Goal: Task Accomplishment & Management: Manage account settings

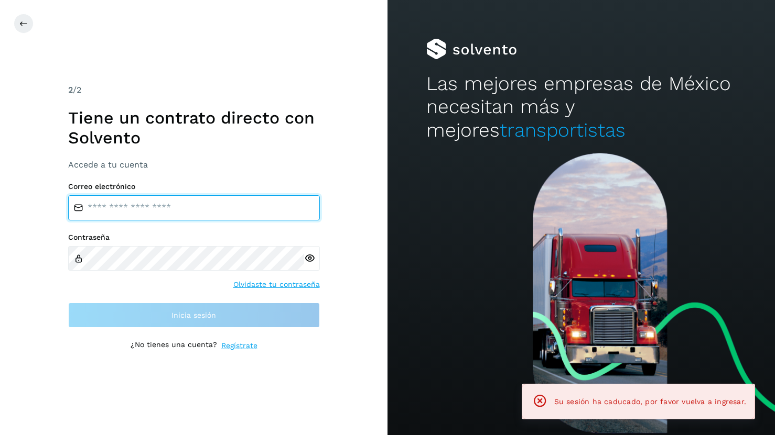
click at [110, 202] on input "email" at bounding box center [194, 207] width 252 height 25
type input "**********"
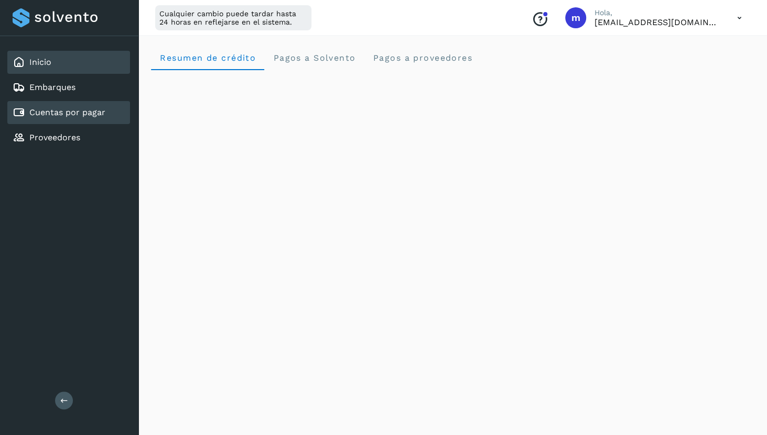
click at [80, 117] on link "Cuentas por pagar" at bounding box center [67, 112] width 76 height 10
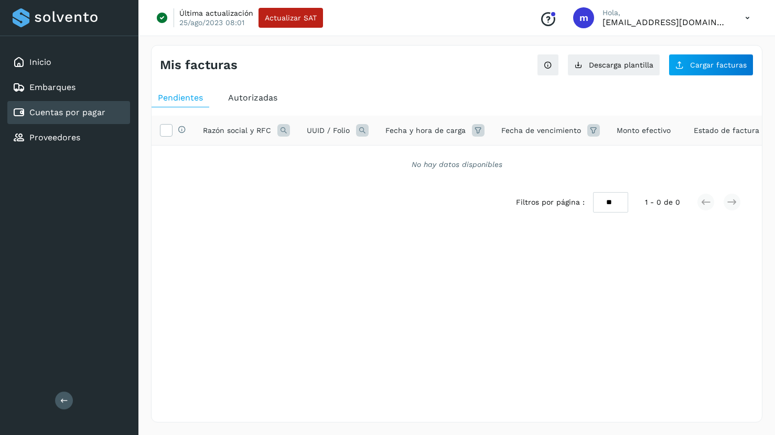
click at [253, 100] on span "Autorizadas" at bounding box center [252, 98] width 49 height 10
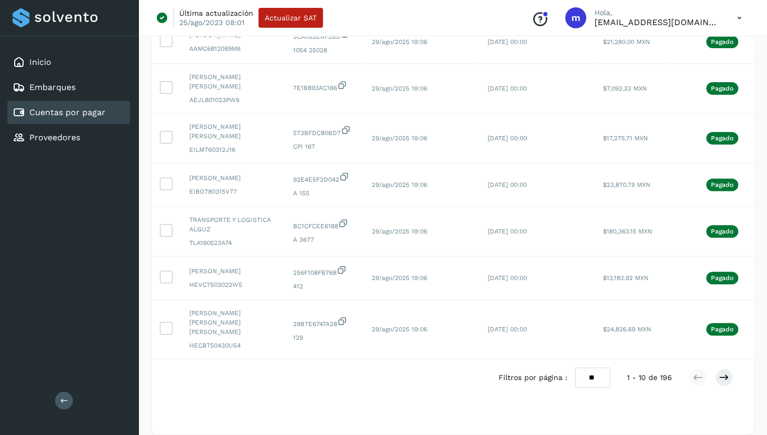
scroll to position [289, 0]
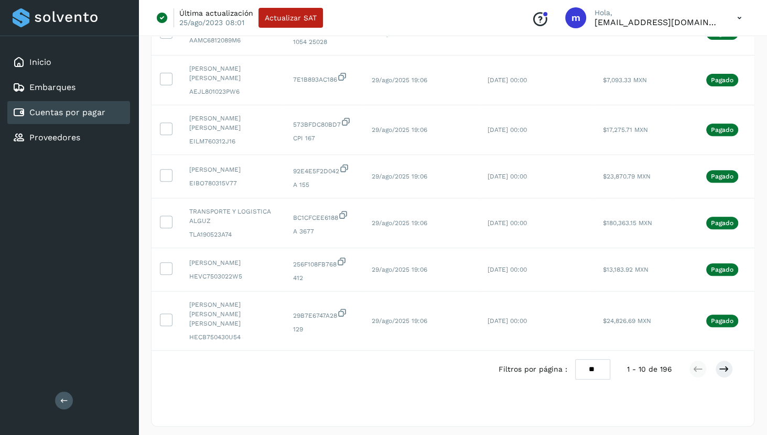
click at [604, 361] on select "** ** **" at bounding box center [592, 369] width 35 height 20
click at [575, 359] on select "** ** **" at bounding box center [592, 369] width 35 height 20
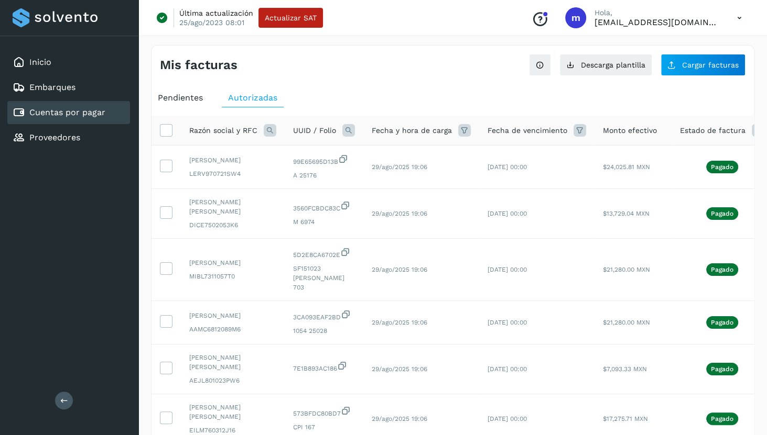
scroll to position [0, 68]
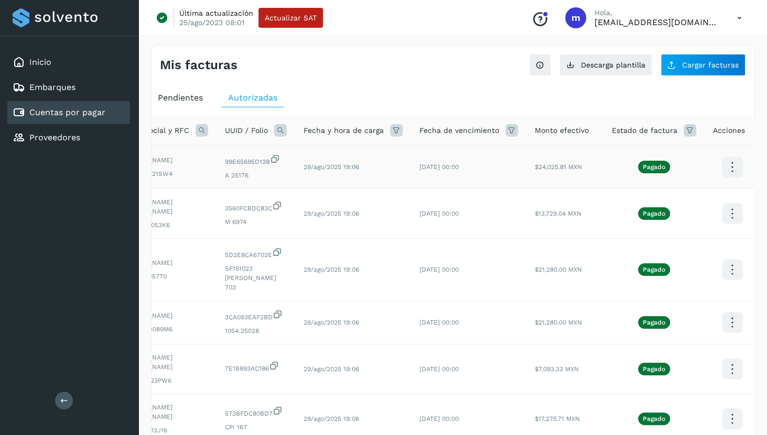
click at [732, 169] on icon at bounding box center [731, 167] width 25 height 25
click at [519, 89] on div at bounding box center [383, 217] width 767 height 435
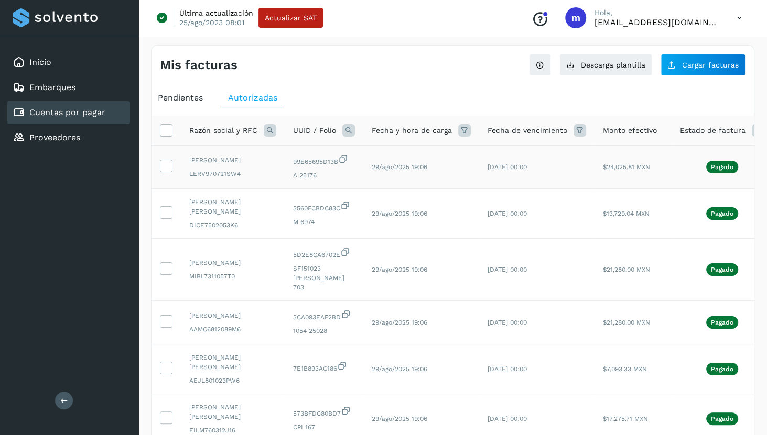
click at [463, 130] on icon at bounding box center [464, 130] width 13 height 13
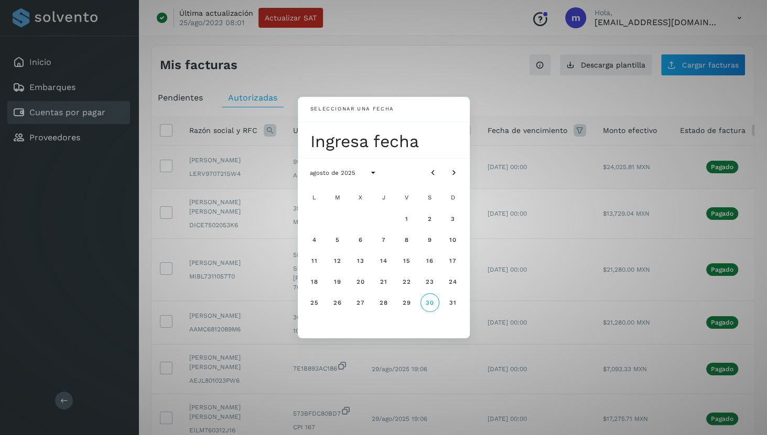
click at [485, 94] on div "Seleccionar una fecha Ingresa fecha agosto de 2025 L M X J V S D 1 2 3 4 5 6 7 …" at bounding box center [383, 217] width 767 height 435
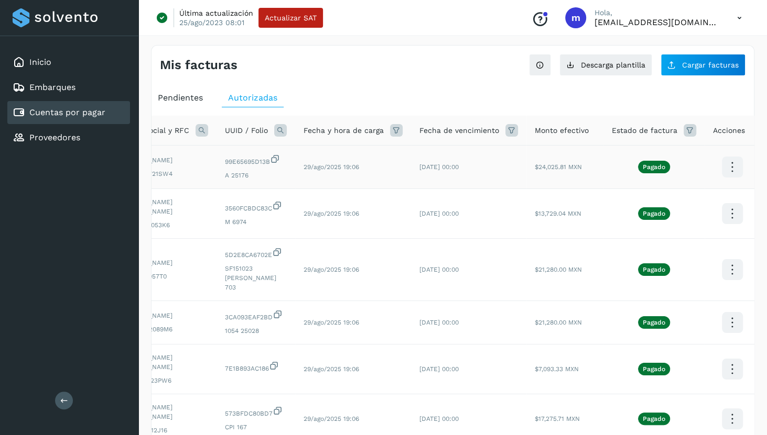
scroll to position [0, 68]
click at [392, 129] on icon at bounding box center [396, 130] width 13 height 13
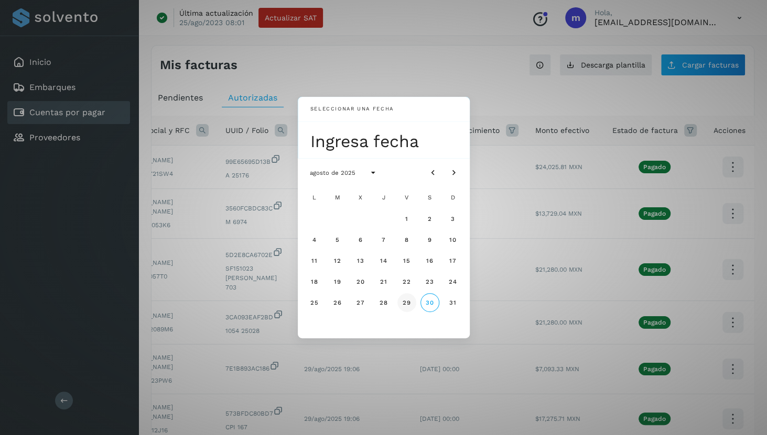
click at [409, 303] on span "29" at bounding box center [406, 302] width 9 height 7
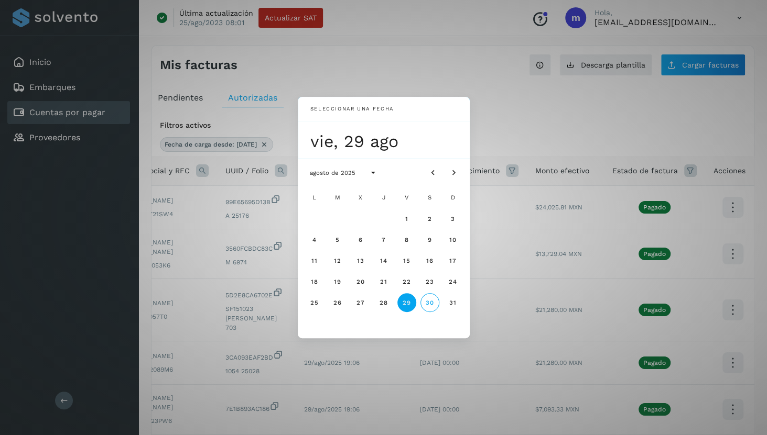
click at [518, 123] on div "Seleccionar una fecha vie, 29 ago agosto de 2025 L M X J V S D 1 2 3 4 5 6 7 8 …" at bounding box center [383, 217] width 767 height 435
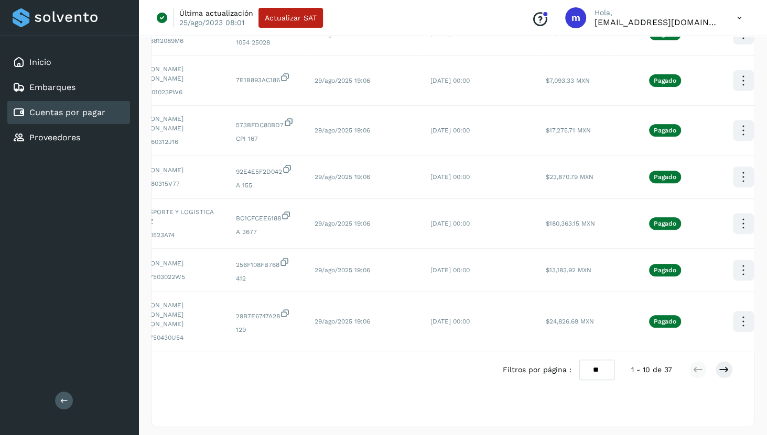
scroll to position [0, 58]
click at [602, 363] on select "** ** **" at bounding box center [596, 370] width 35 height 20
click at [579, 360] on select "** ** **" at bounding box center [596, 370] width 35 height 20
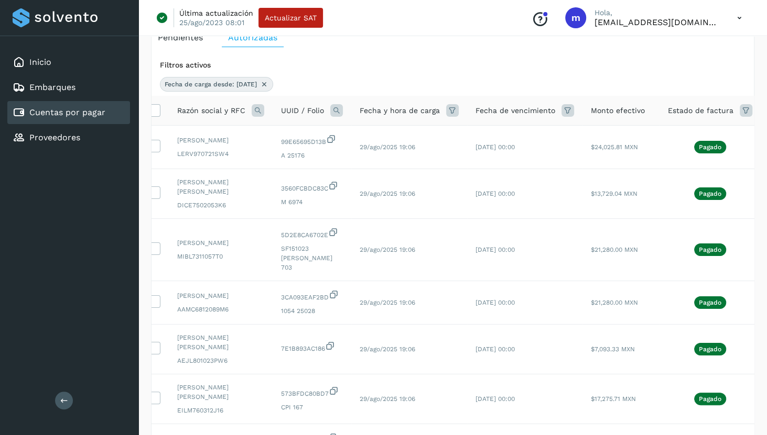
scroll to position [0, 0]
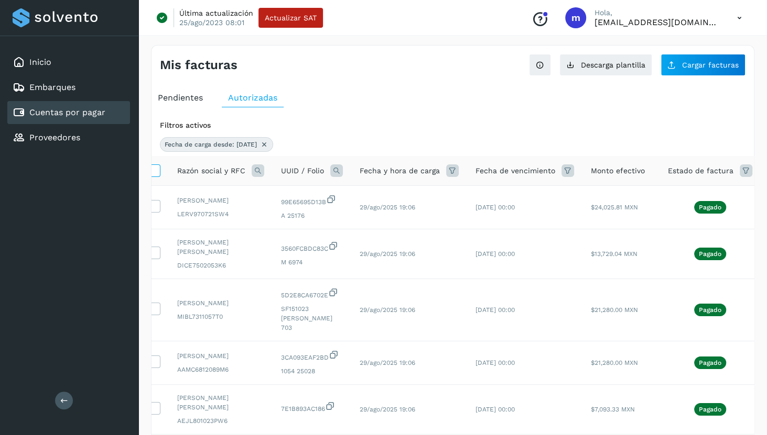
click at [156, 170] on icon at bounding box center [153, 170] width 11 height 11
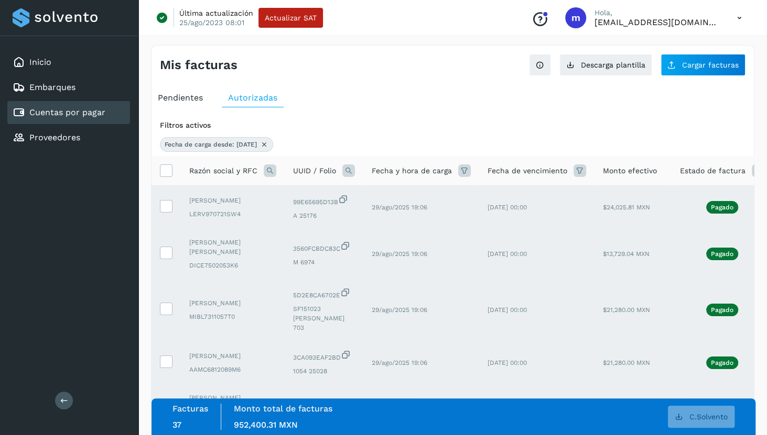
click at [682, 124] on div "Filtros activos" at bounding box center [452, 125] width 585 height 11
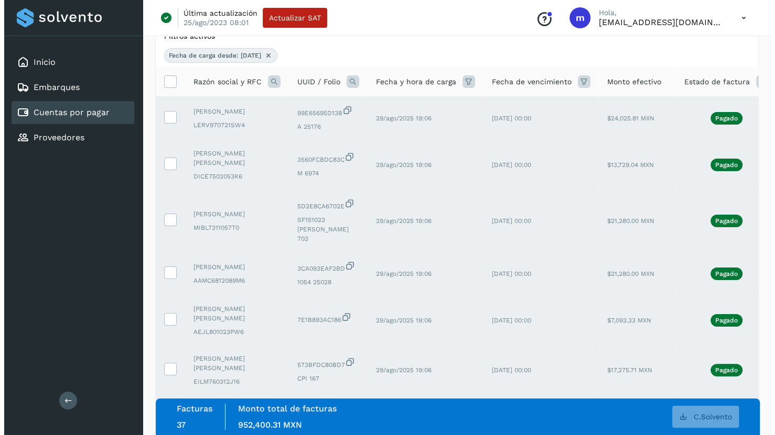
scroll to position [0, 68]
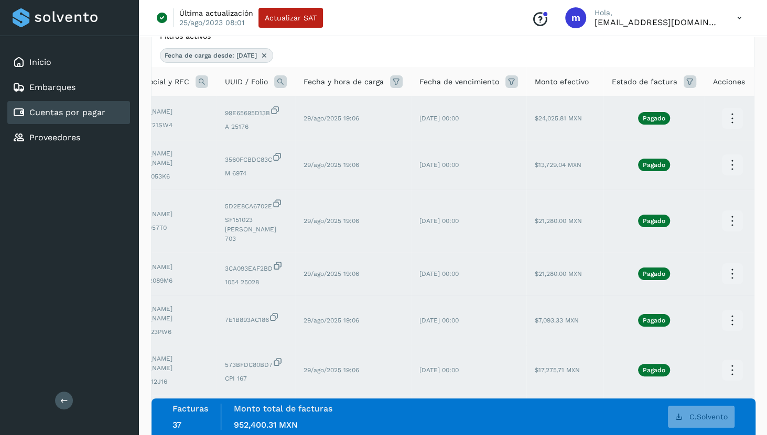
click at [729, 121] on icon at bounding box center [731, 118] width 25 height 25
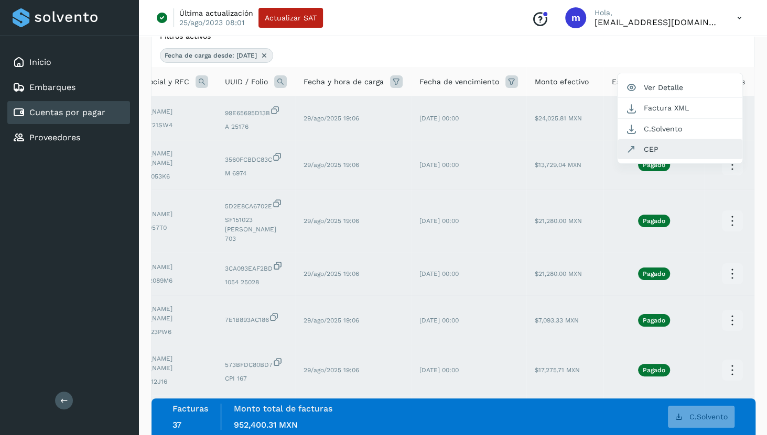
click at [649, 152] on button "CEP" at bounding box center [679, 149] width 125 height 20
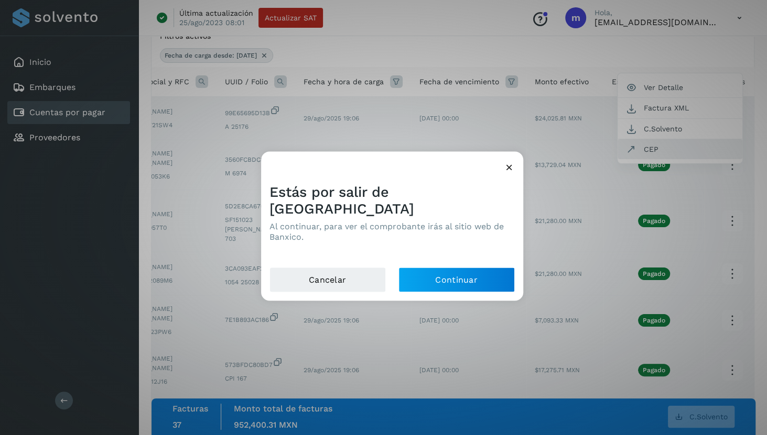
scroll to position [0, 60]
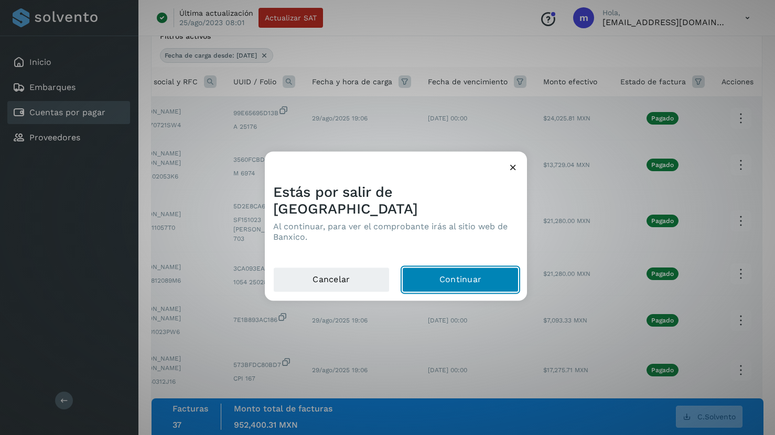
click at [448, 271] on button "Continuar" at bounding box center [460, 279] width 116 height 25
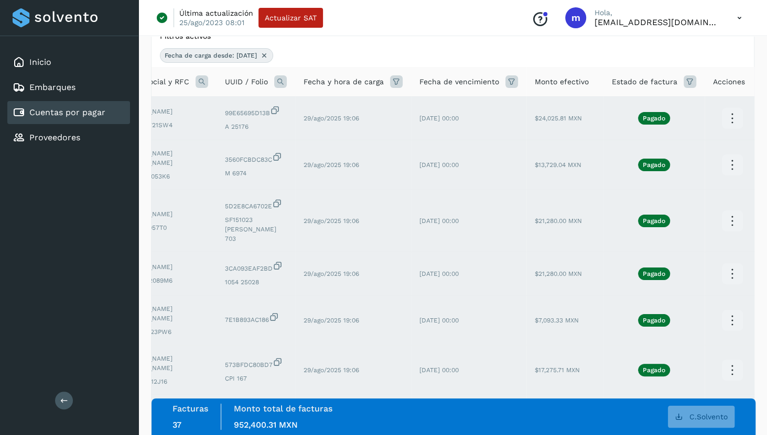
scroll to position [0, 0]
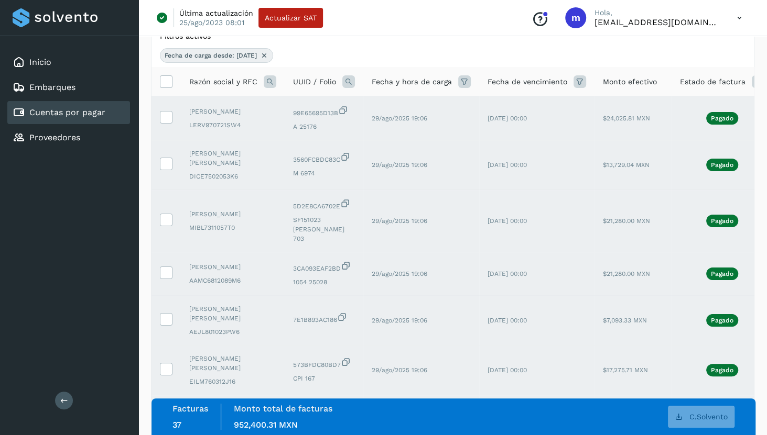
click at [443, 346] on td "29/ago/2025 19:06" at bounding box center [421, 371] width 116 height 50
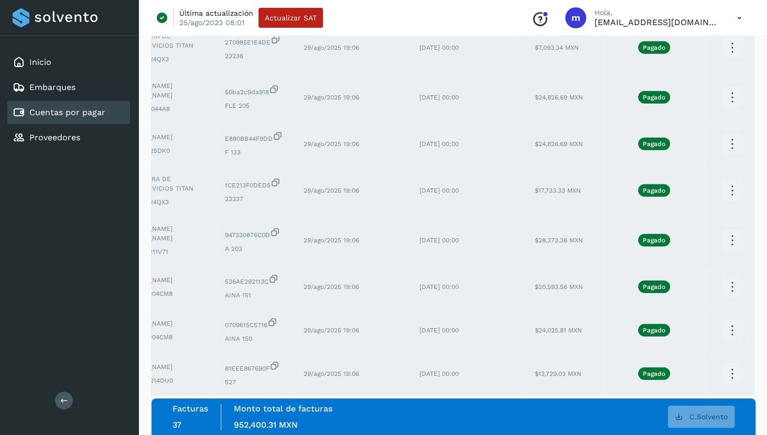
scroll to position [1621, 0]
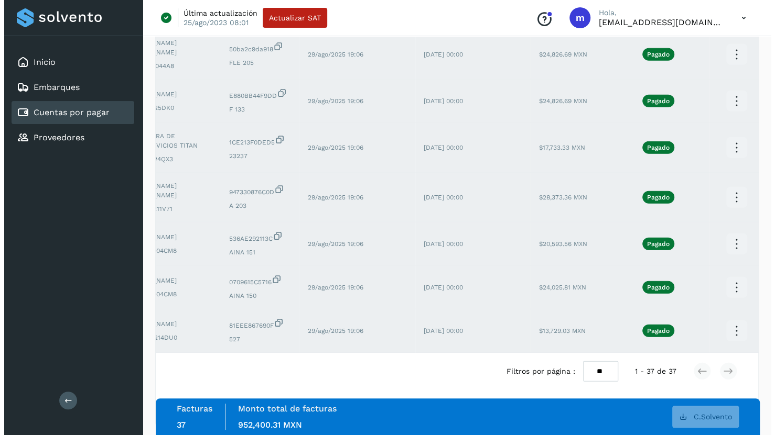
scroll to position [0, 68]
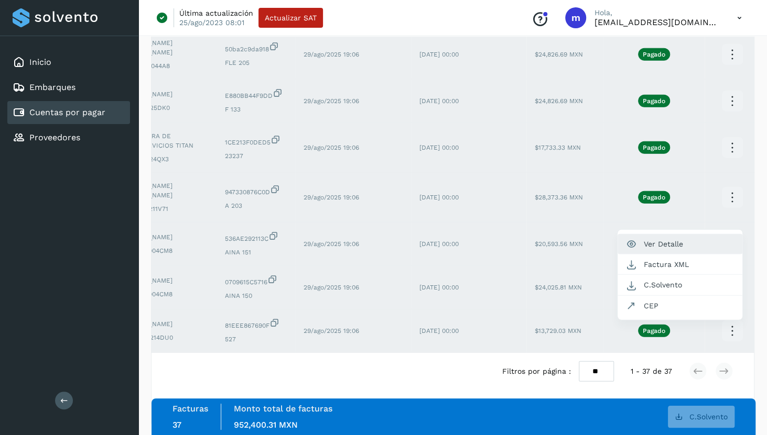
click at [649, 234] on button "Ver Detalle" at bounding box center [679, 244] width 125 height 20
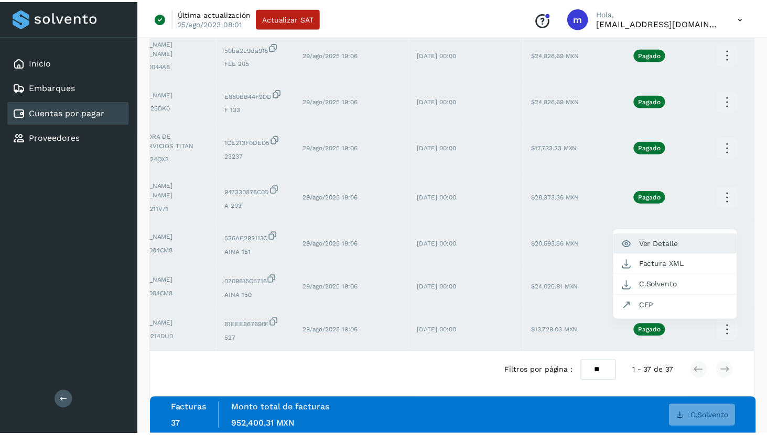
scroll to position [0, 60]
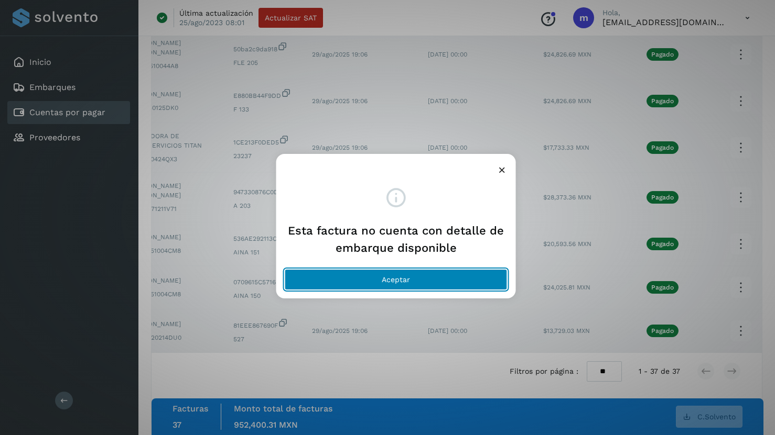
click at [418, 274] on button "Aceptar" at bounding box center [396, 279] width 223 height 21
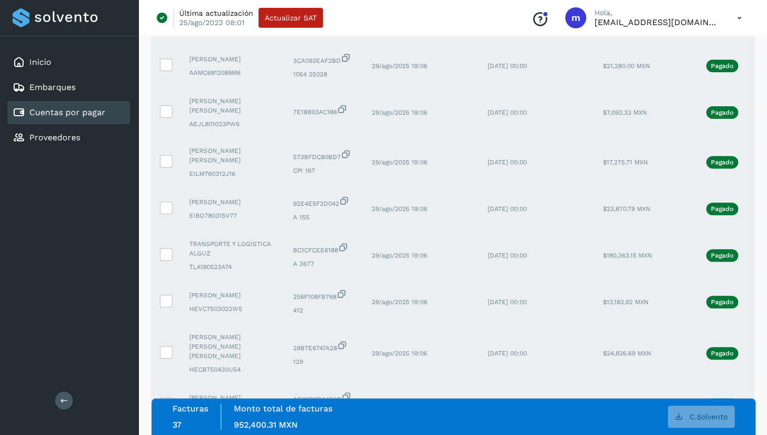
scroll to position [0, 0]
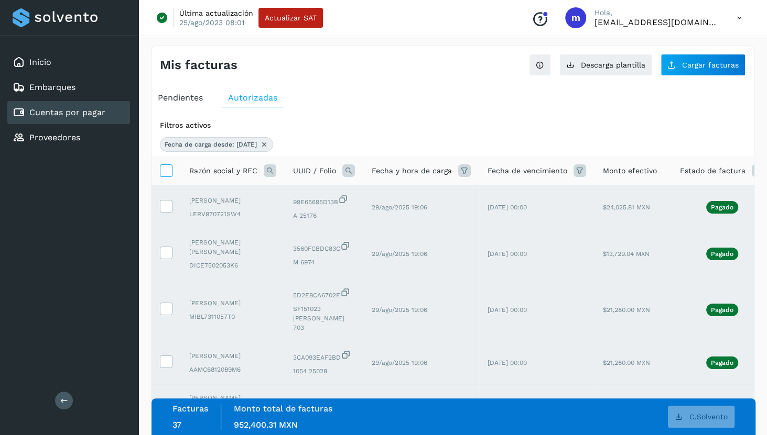
click at [168, 169] on icon at bounding box center [165, 170] width 11 height 11
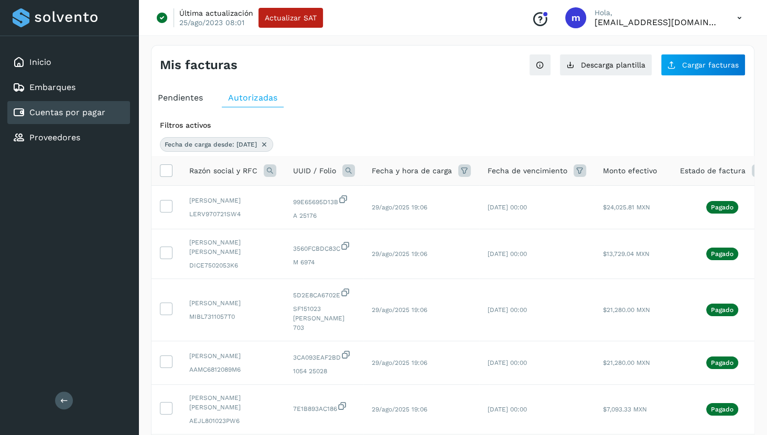
click at [464, 172] on icon at bounding box center [464, 171] width 13 height 13
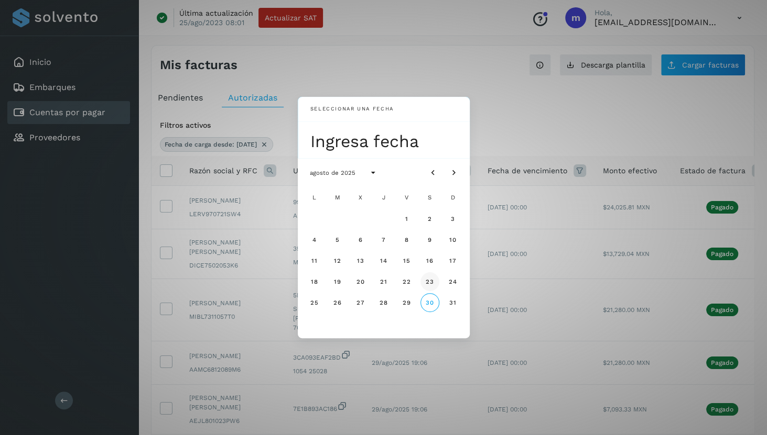
click at [431, 278] on span "23" at bounding box center [429, 281] width 9 height 7
click at [511, 91] on div "Seleccionar una fecha sáb, 23 ago agosto de 2025 L M X J V S D 1 2 3 4 5 6 7 8 …" at bounding box center [383, 217] width 767 height 435
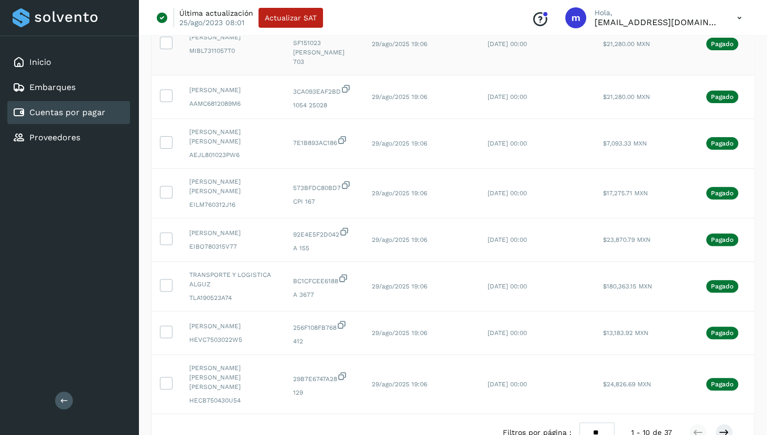
scroll to position [329, 0]
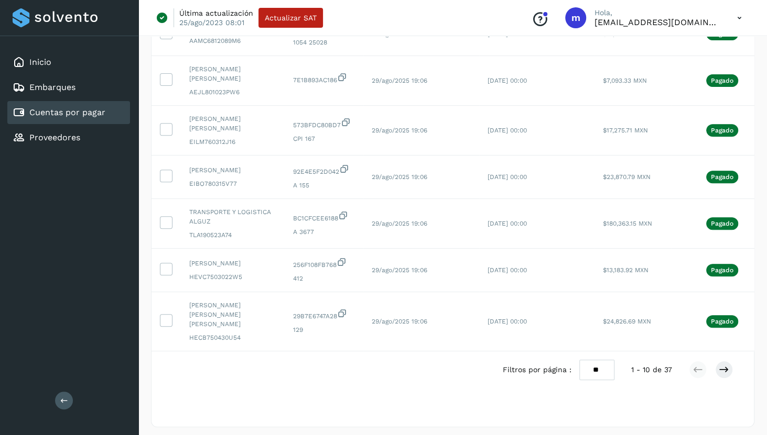
click at [605, 362] on select "** ** **" at bounding box center [596, 370] width 35 height 20
select select "**"
click at [579, 360] on select "** ** **" at bounding box center [596, 370] width 35 height 20
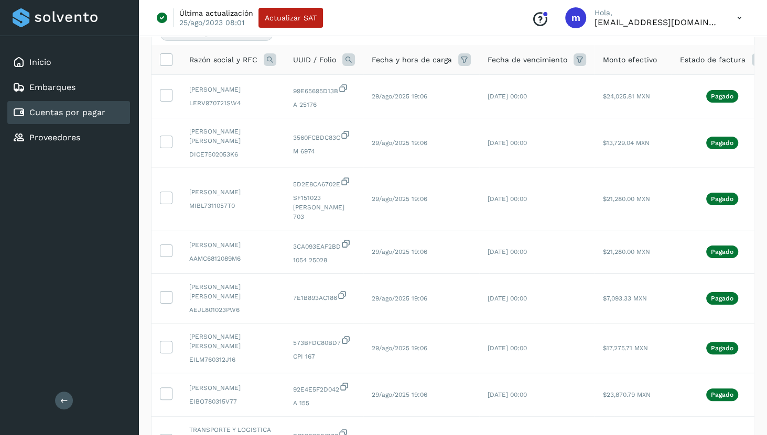
scroll to position [0, 0]
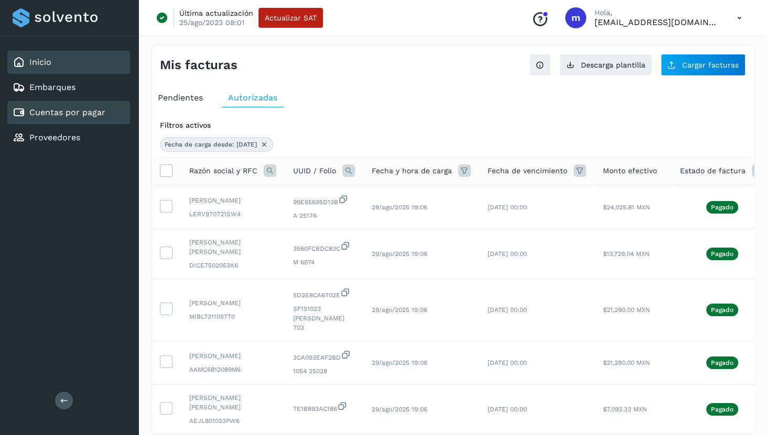
click at [38, 61] on link "Inicio" at bounding box center [40, 62] width 22 height 10
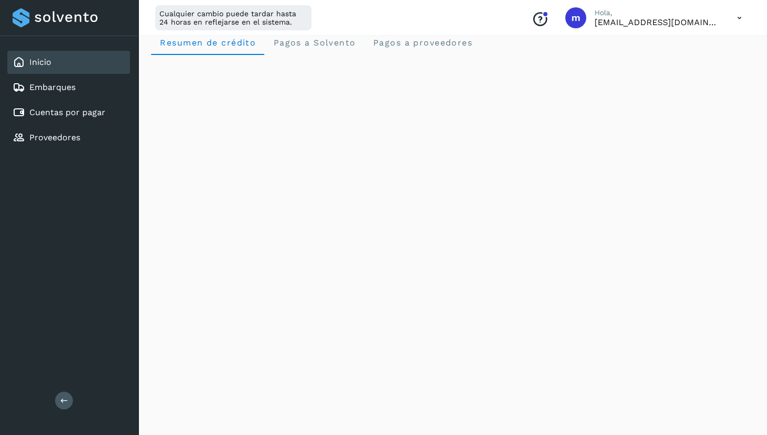
scroll to position [15, 0]
